Goal: Transaction & Acquisition: Book appointment/travel/reservation

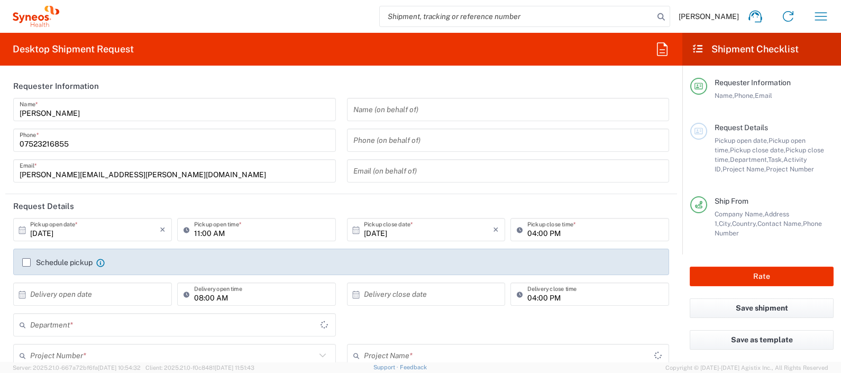
type input "8350"
type input "England"
type input "United Kingdom"
type input "Syneos Health UK Limited"
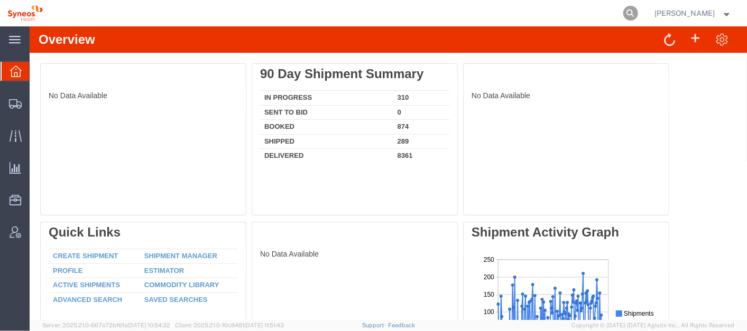
click at [638, 9] on icon at bounding box center [630, 13] width 15 height 15
paste input "57080939"
type input "57080939"
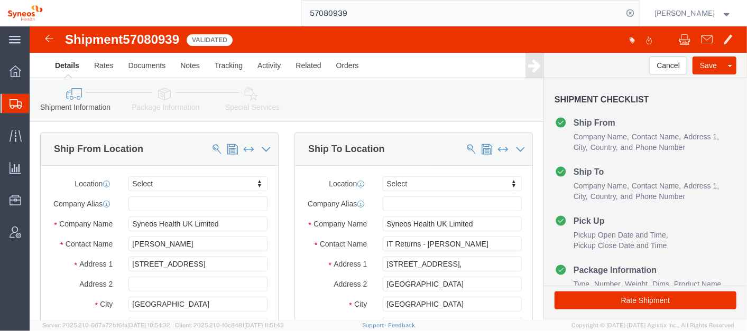
select select
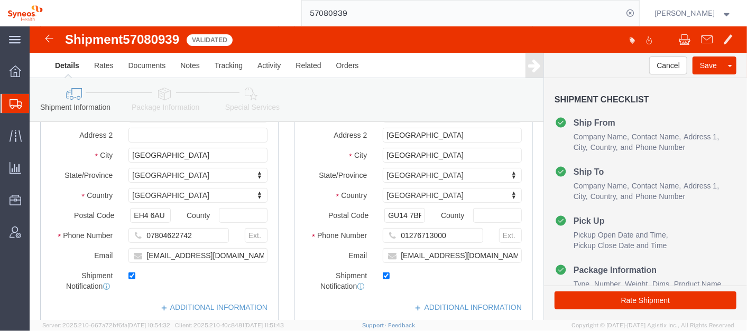
scroll to position [150, 0]
click input "leahncrawfa@gmail.com"
click button "Rate Shipment"
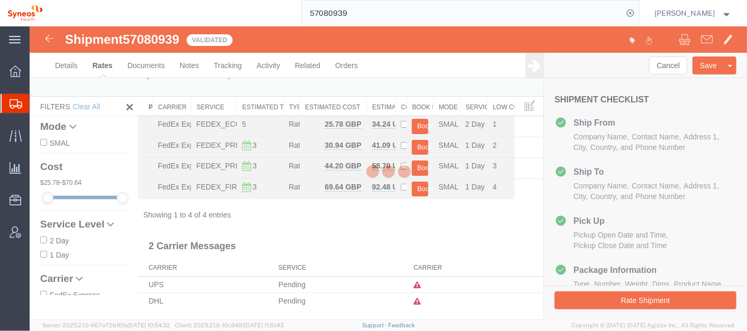
scroll to position [2, 0]
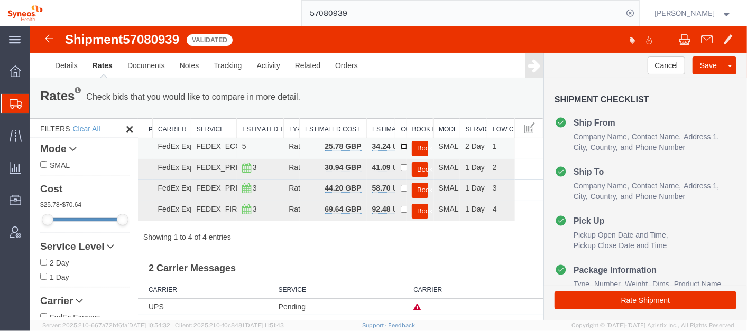
click at [400, 144] on input "checkbox" at bounding box center [403, 146] width 7 height 7
checkbox input "true"
click at [415, 144] on button "Book" at bounding box center [419, 148] width 16 height 15
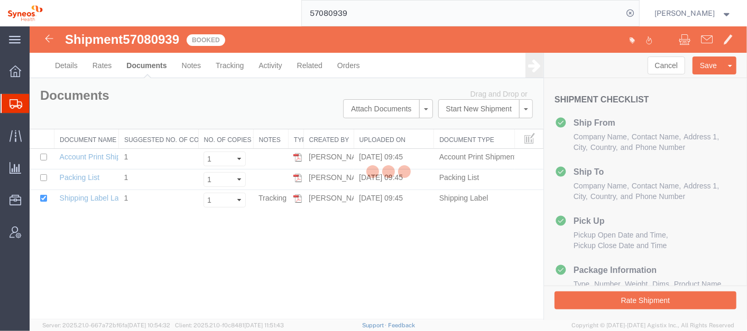
scroll to position [0, 0]
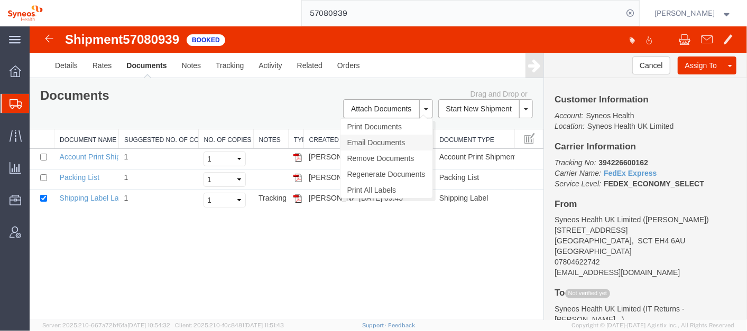
click at [393, 140] on link "Email Documents" at bounding box center [386, 142] width 92 height 16
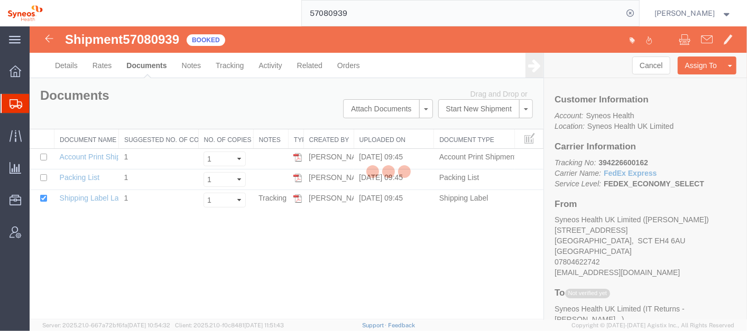
checkbox input "true"
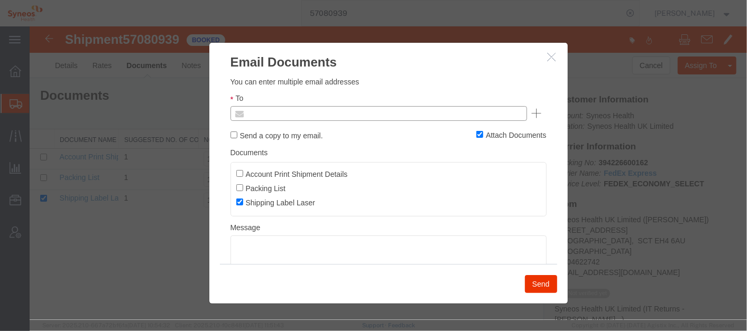
click at [313, 114] on input "text" at bounding box center [307, 113] width 124 height 14
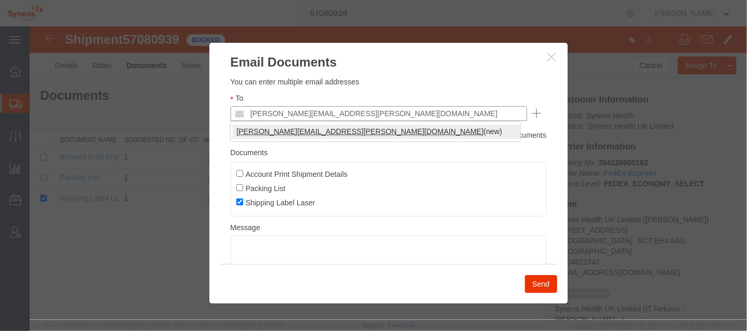
type input "julie.ryan@syneoshealth.com"
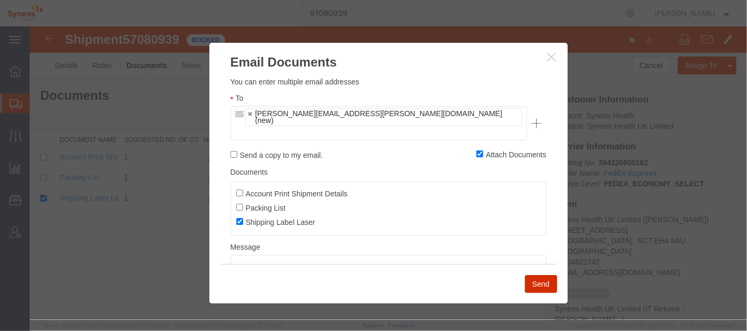
click at [539, 280] on button "Send" at bounding box center [540, 284] width 32 height 18
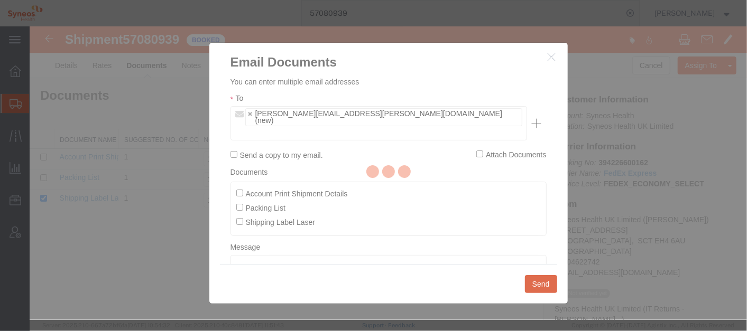
checkbox input "false"
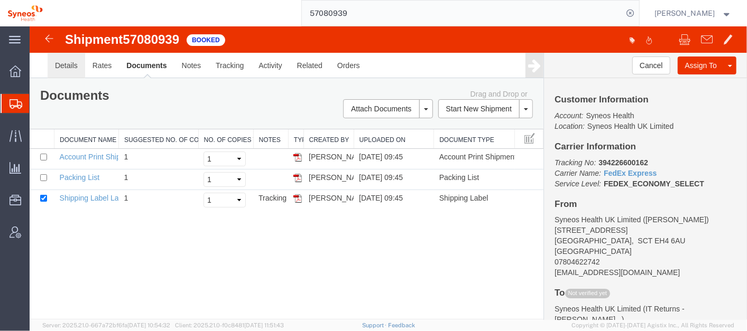
click at [57, 65] on link "Details" at bounding box center [66, 64] width 38 height 25
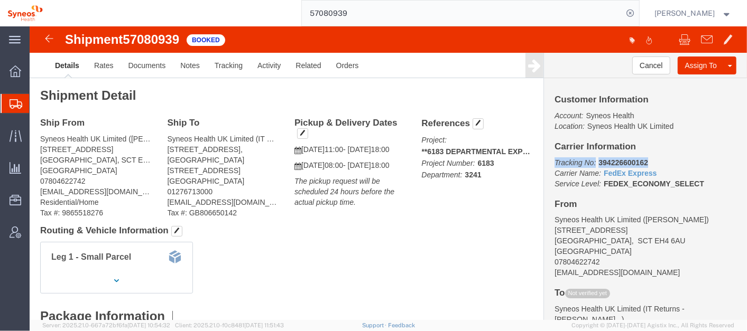
drag, startPoint x: 615, startPoint y: 133, endPoint x: 511, endPoint y: 129, distance: 104.7
click div "Customer Information Account: Syneos Health Location: Syneos Health UK Limited …"
copy p "Tracking No: 394226600162"
click div "Ship From Syneos Health UK Limited (Leah Crawford) 15/1 Braehead Avenue Edinbur…"
